Goal: Task Accomplishment & Management: Complete application form

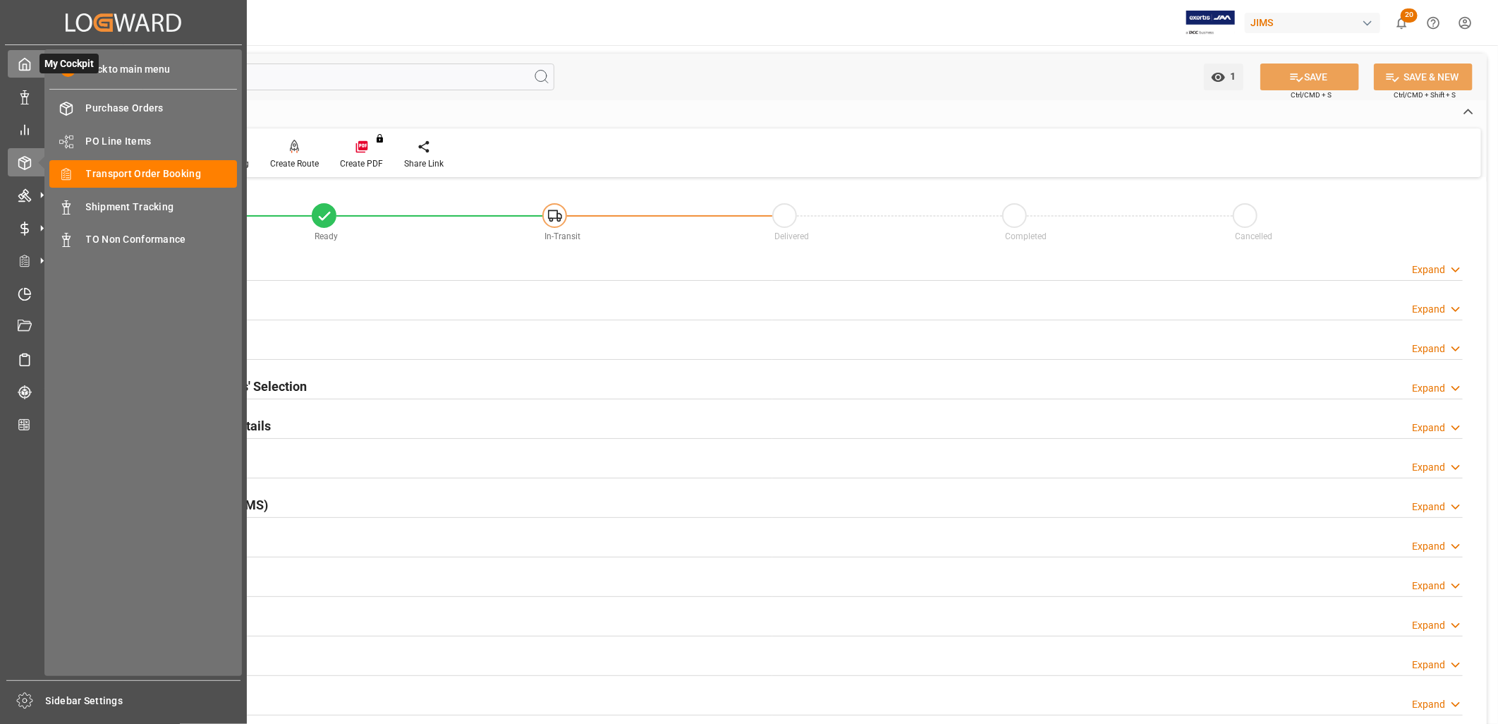
click at [26, 67] on polyline at bounding box center [25, 67] width 4 height 6
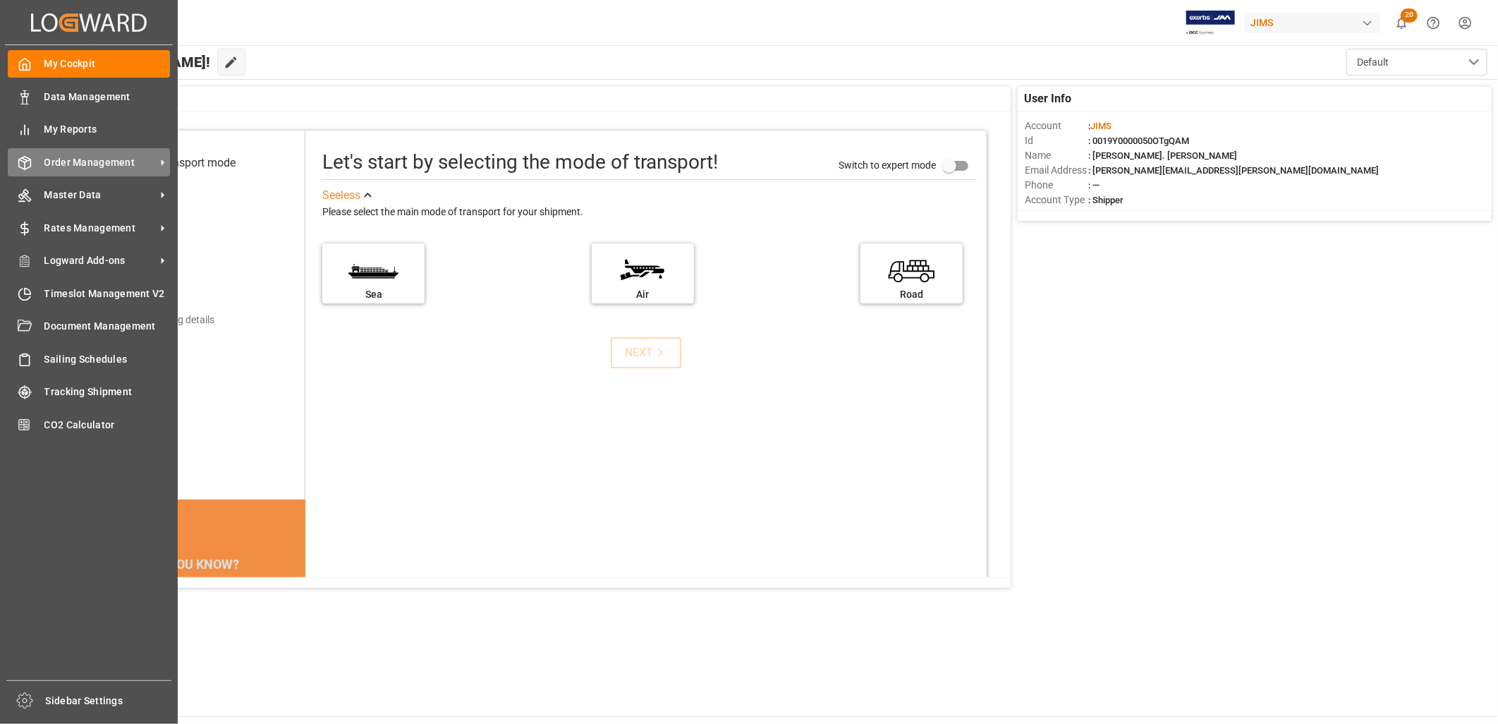
click at [92, 155] on span "Order Management" at bounding box center [99, 162] width 111 height 15
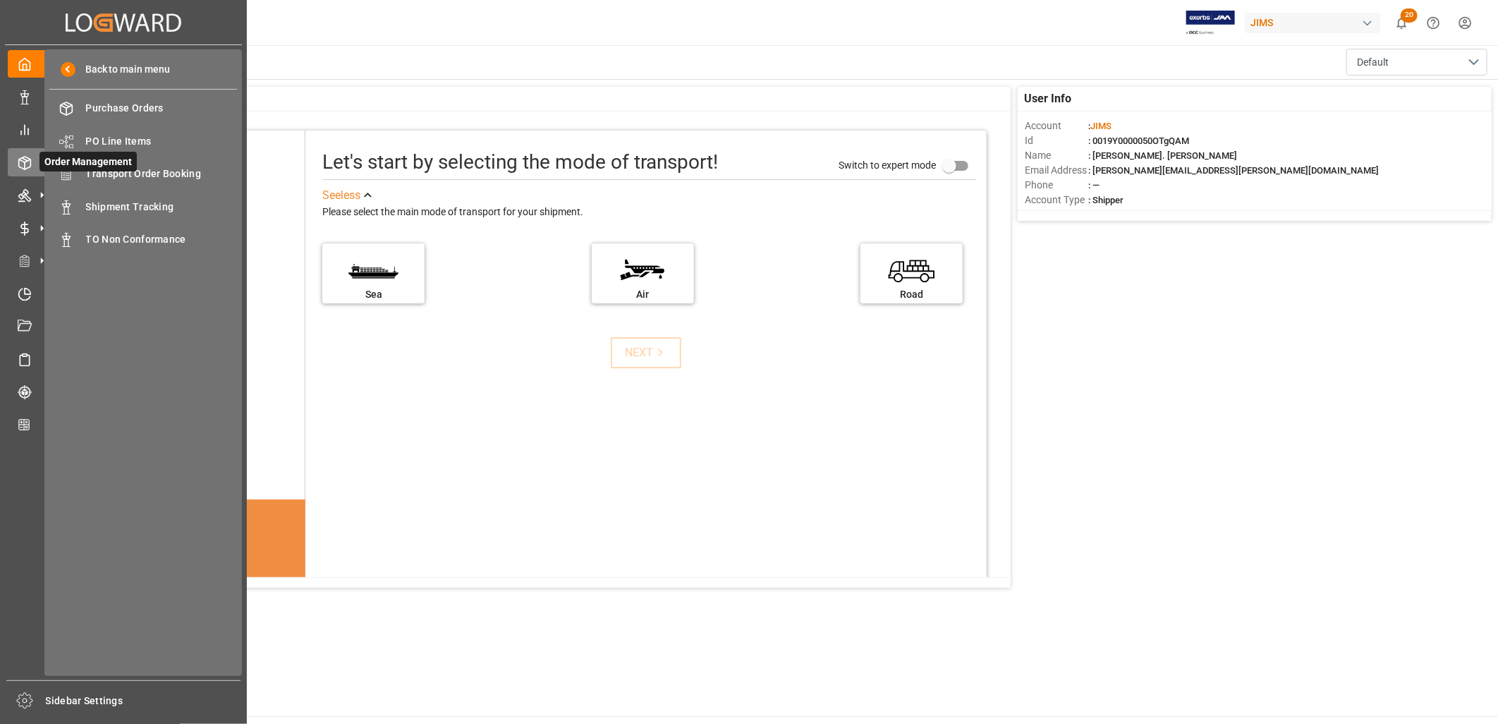
click at [119, 169] on span "Order Management" at bounding box center [88, 162] width 97 height 20
click at [135, 172] on span "Transport Order Booking" at bounding box center [162, 173] width 152 height 15
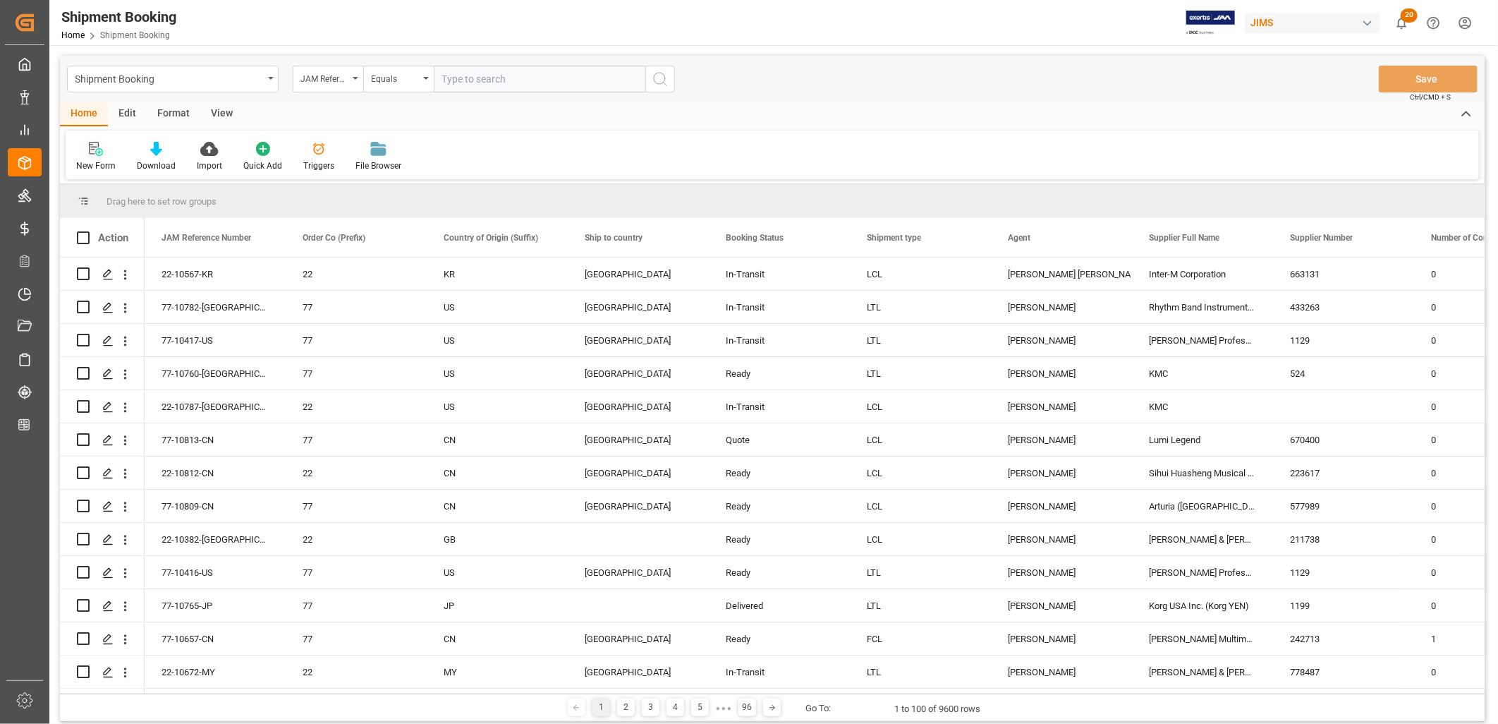
click at [95, 152] on icon at bounding box center [96, 149] width 14 height 14
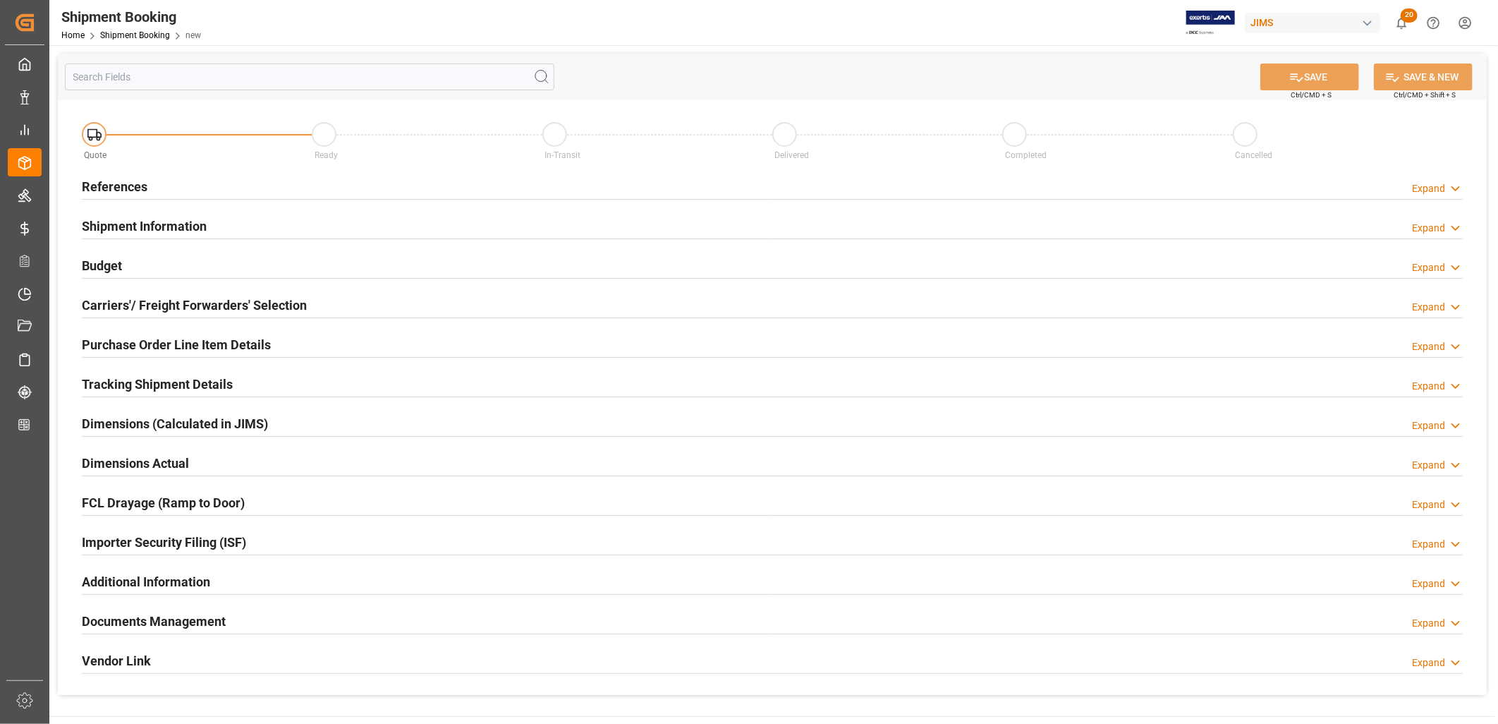
click at [123, 186] on h2 "References" at bounding box center [115, 186] width 66 height 19
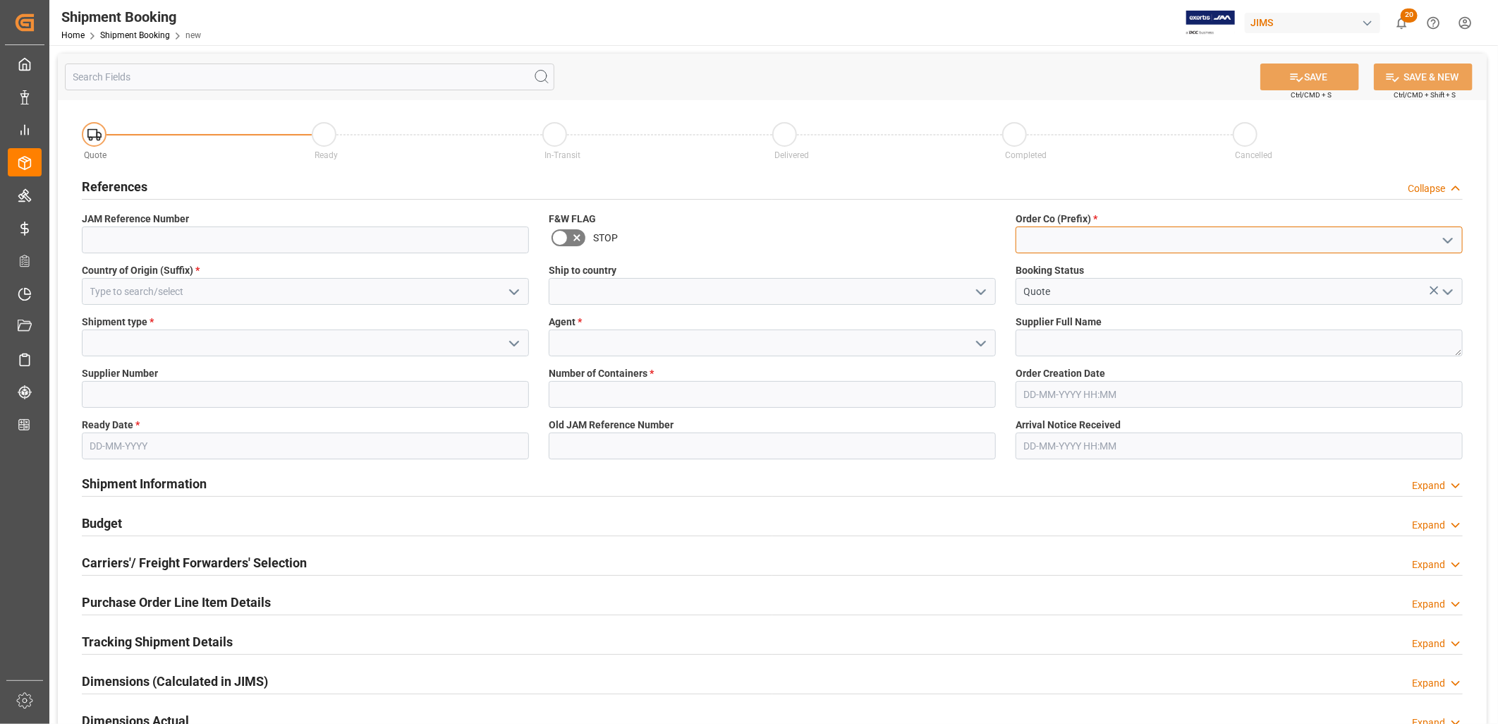
click at [1057, 231] on input at bounding box center [1239, 239] width 447 height 27
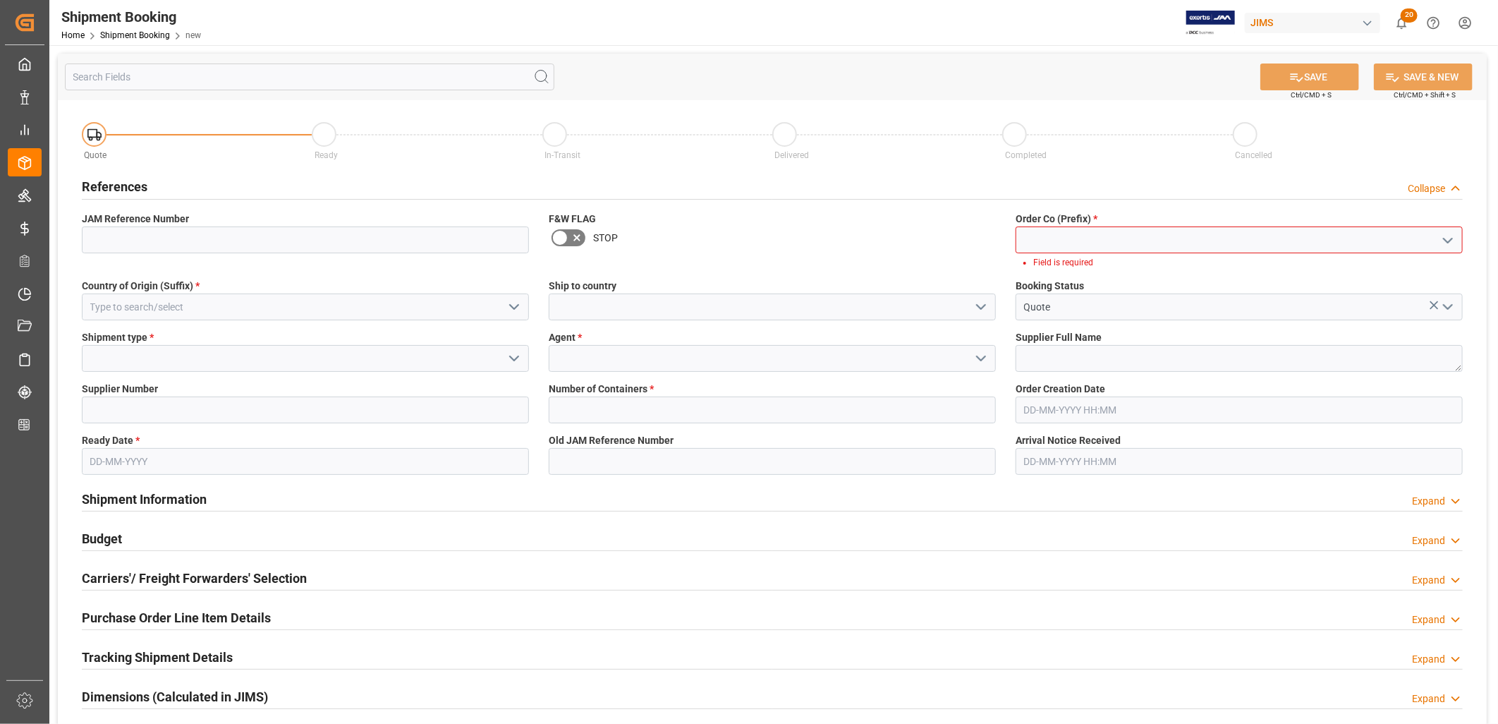
click at [1450, 241] on polyline "open menu" at bounding box center [1448, 240] width 8 height 4
click at [1028, 297] on div "77" at bounding box center [1239, 303] width 446 height 32
type input "77"
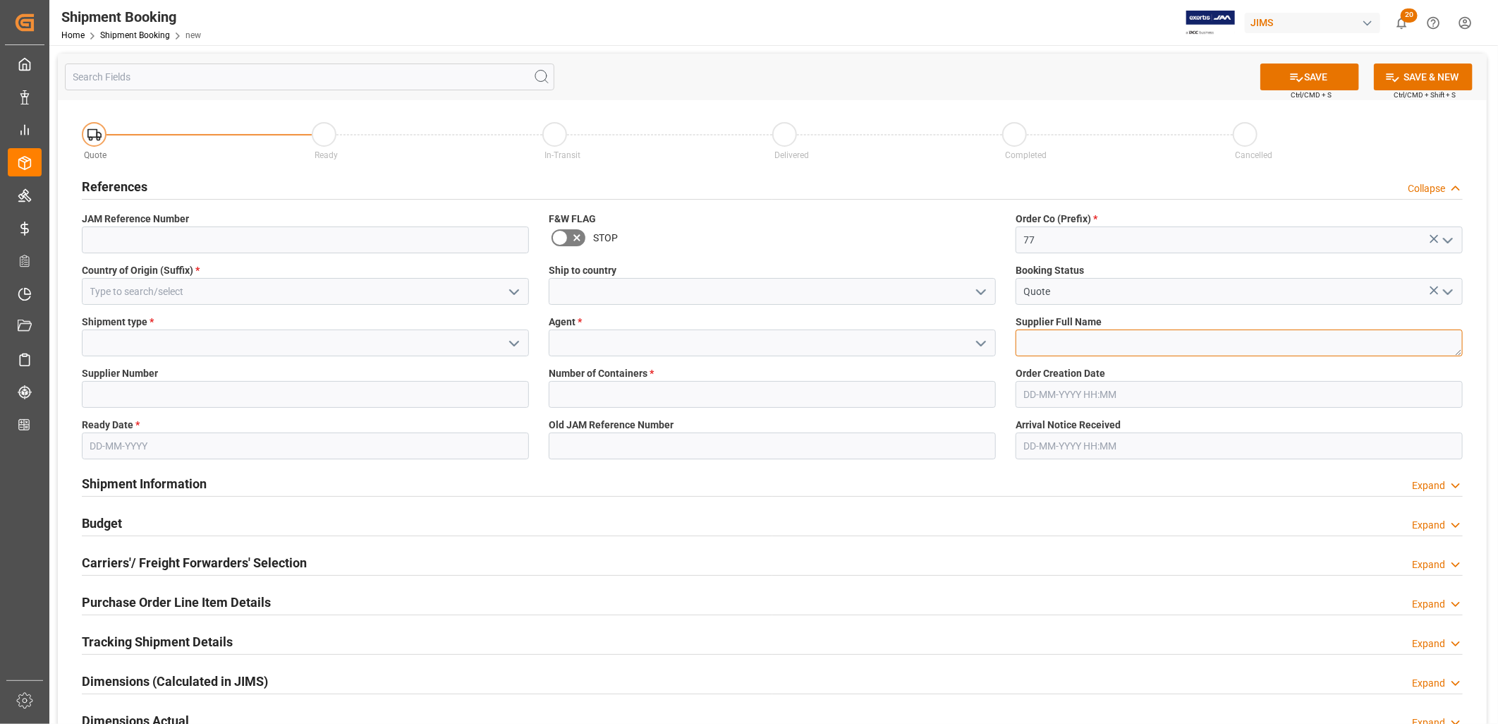
click at [1045, 334] on textarea at bounding box center [1239, 342] width 447 height 27
type textarea "[PERSON_NAME] Amplification [GEOGRAPHIC_DATA]"
click at [157, 346] on input at bounding box center [305, 342] width 447 height 27
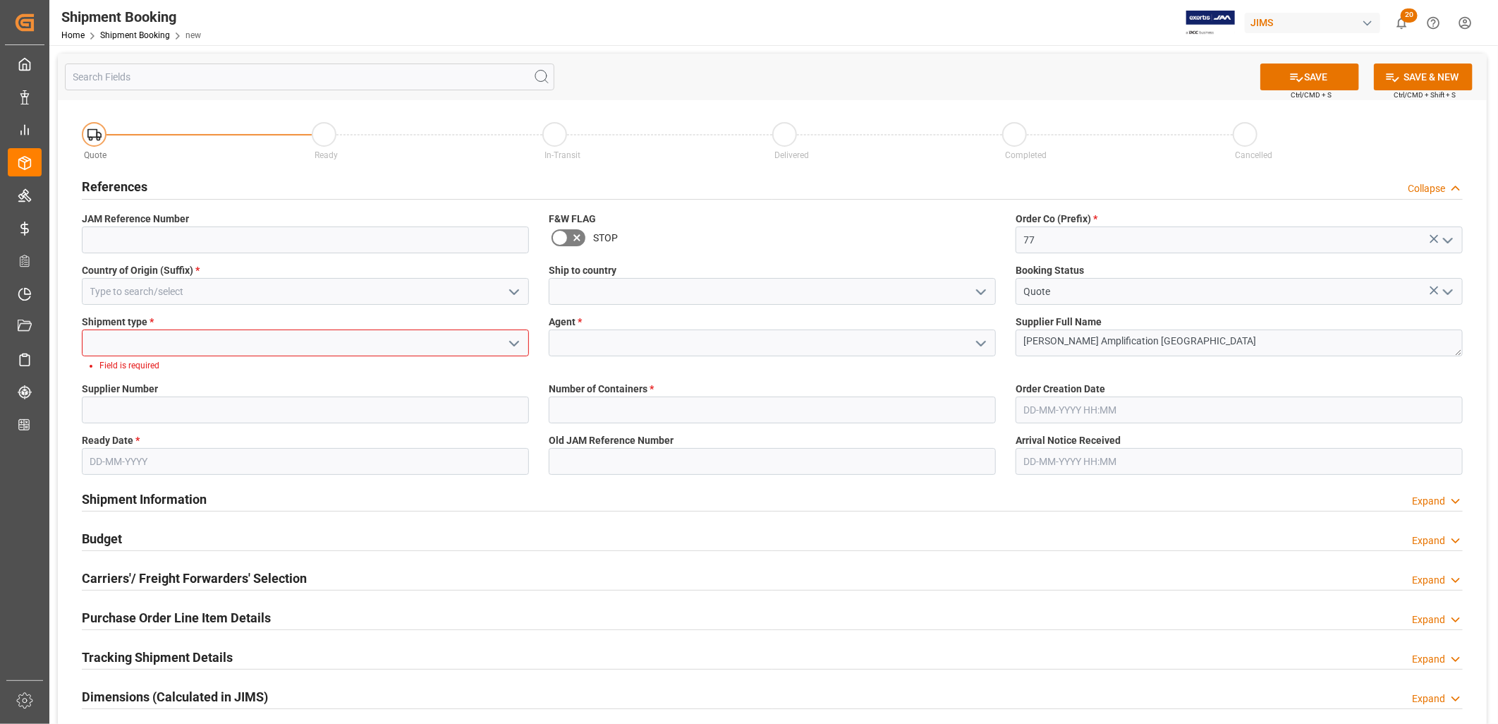
click at [515, 341] on icon "open menu" at bounding box center [514, 343] width 17 height 17
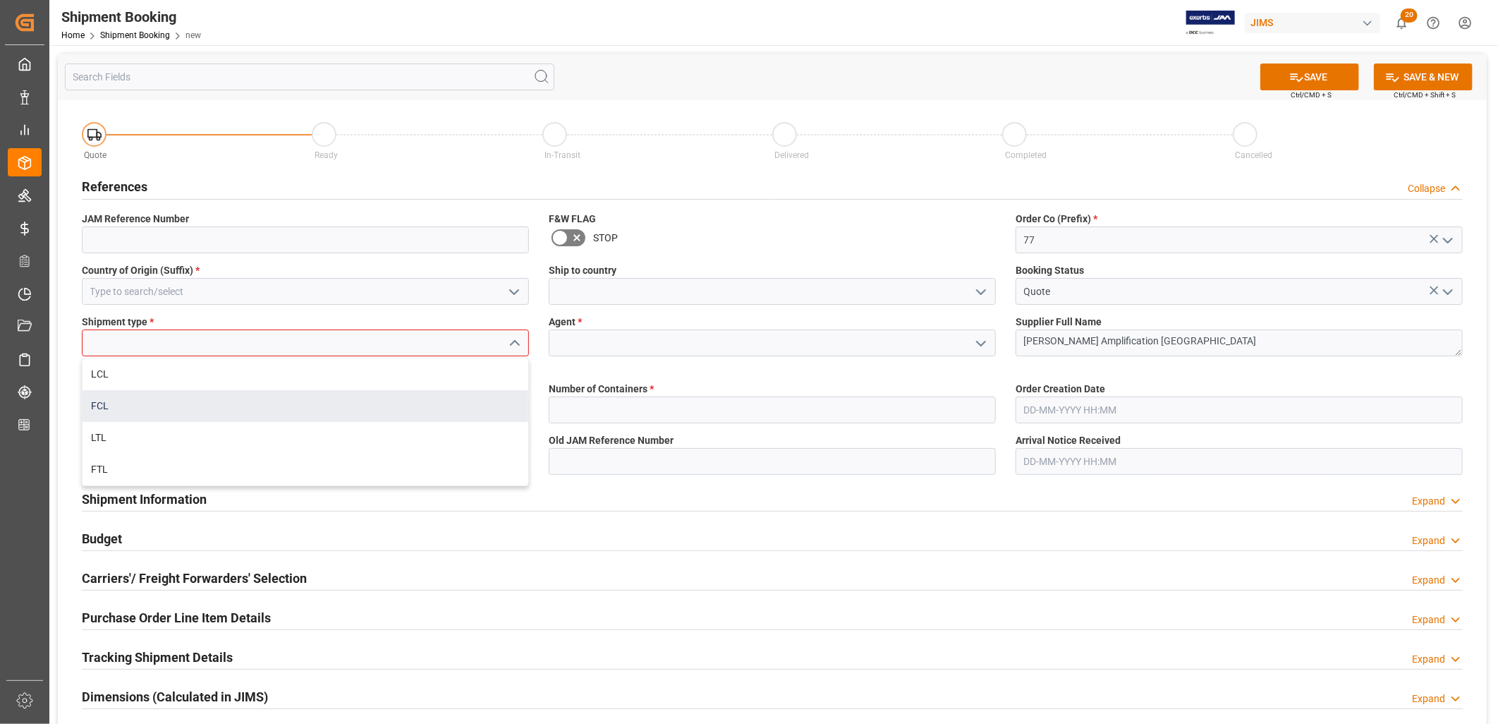
click at [106, 408] on div "FCL" at bounding box center [306, 406] width 446 height 32
type input "FCL"
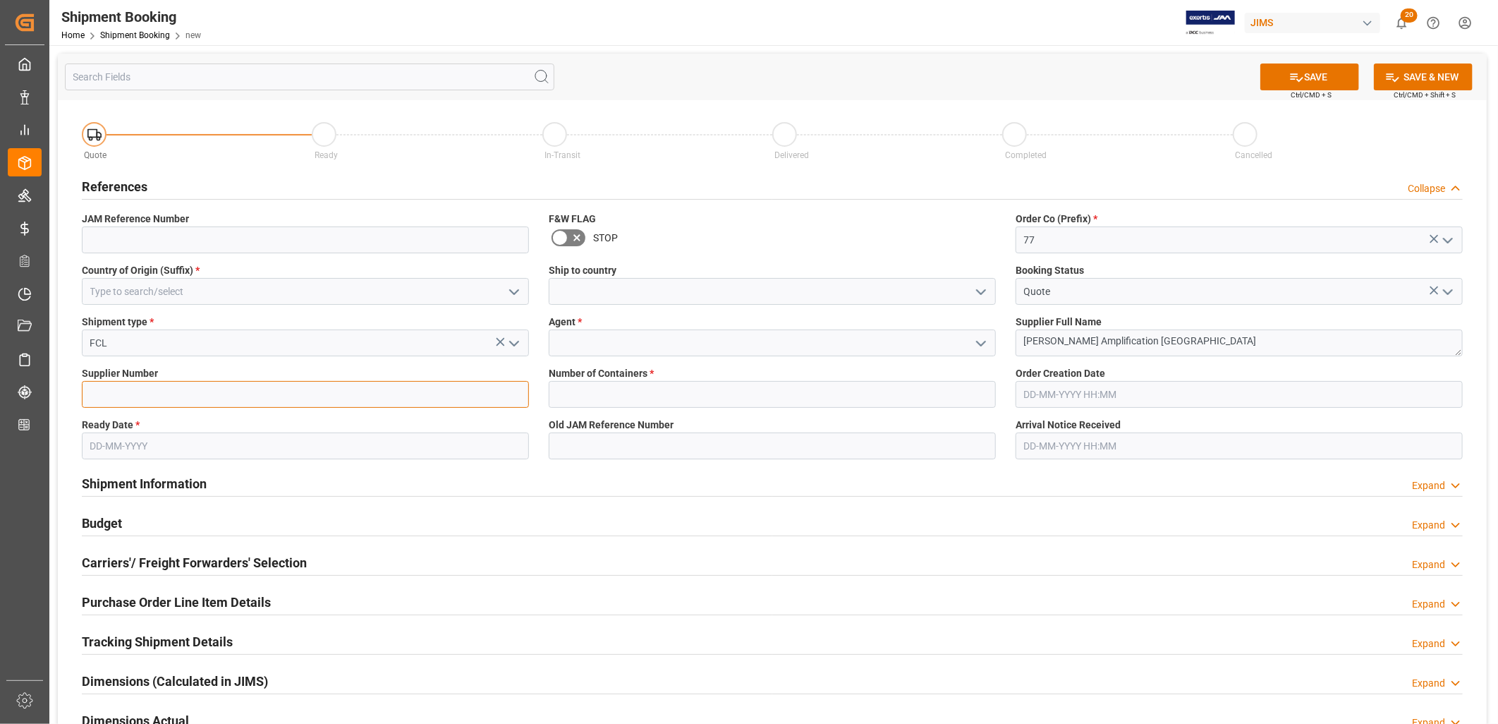
click at [103, 395] on input at bounding box center [305, 394] width 447 height 27
type input "481065"
click at [583, 340] on input at bounding box center [772, 342] width 447 height 27
click at [983, 343] on polyline "open menu" at bounding box center [981, 343] width 8 height 4
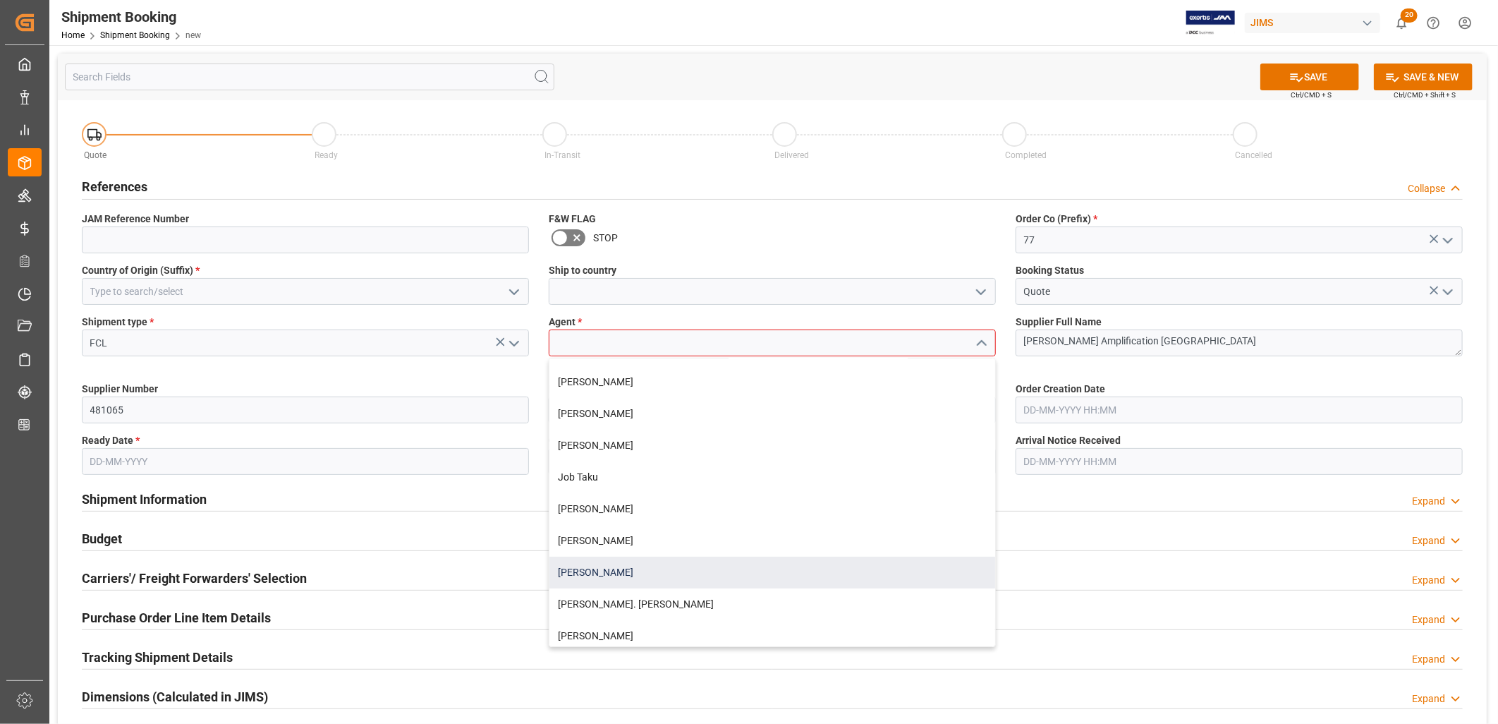
scroll to position [313, 0]
click at [607, 567] on div "[PERSON_NAME]. [PERSON_NAME]" at bounding box center [772, 569] width 446 height 32
type input "[PERSON_NAME]. [PERSON_NAME]"
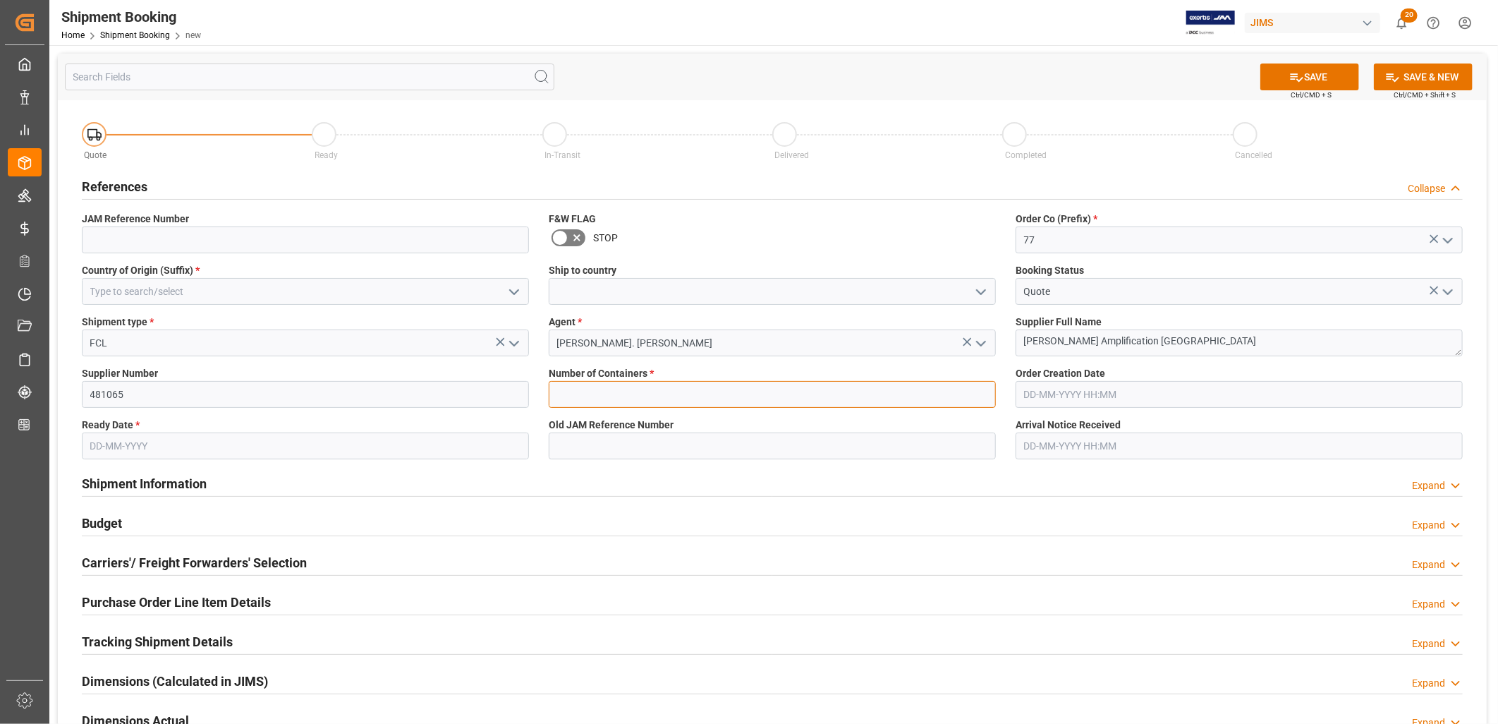
click at [555, 389] on input "text" at bounding box center [772, 394] width 447 height 27
type input "1"
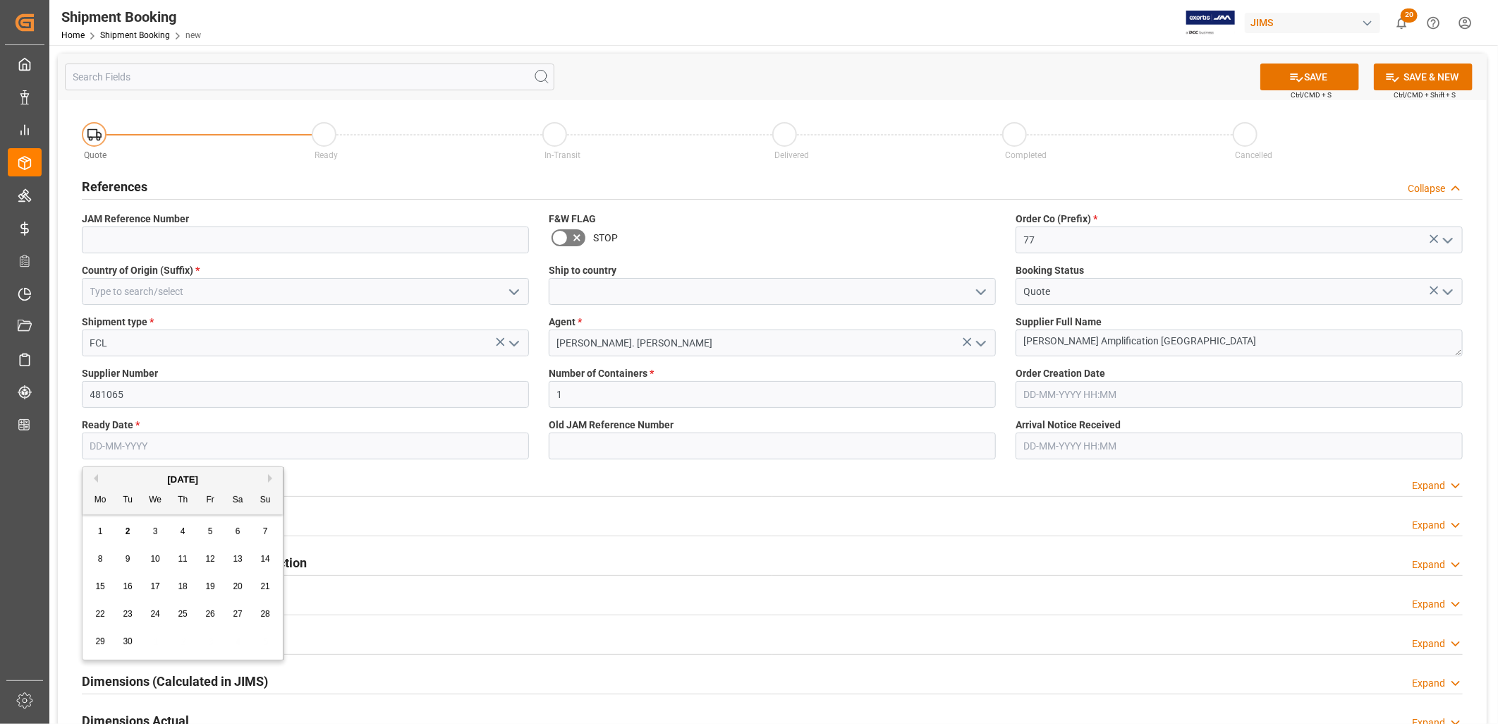
click at [145, 447] on input "text" at bounding box center [305, 445] width 447 height 27
click at [102, 570] on div "8 9 10 11 12 13 14" at bounding box center [183, 559] width 193 height 28
click at [129, 557] on span "9" at bounding box center [128, 559] width 5 height 10
type input "[DATE]"
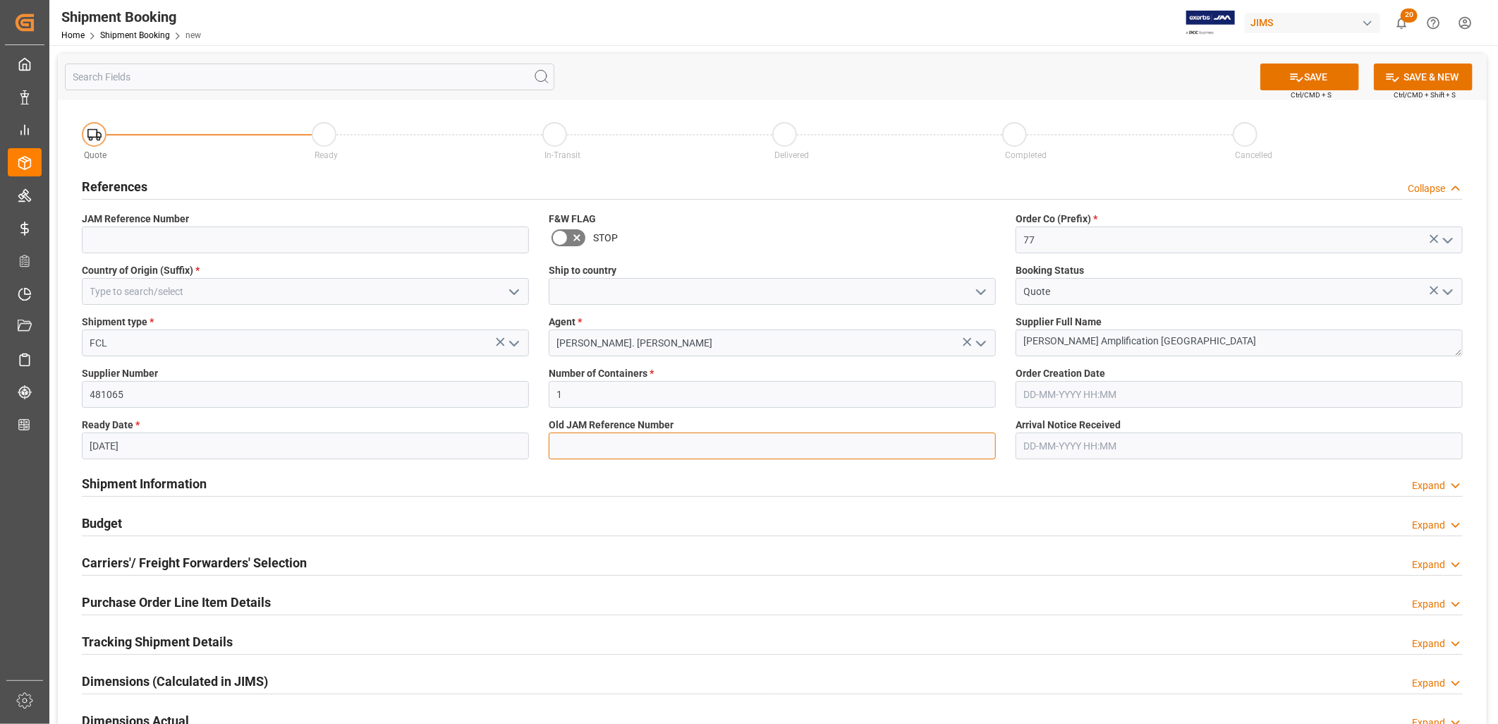
click at [590, 441] on input at bounding box center [772, 445] width 447 height 27
